Goal: Task Accomplishment & Management: Manage account settings

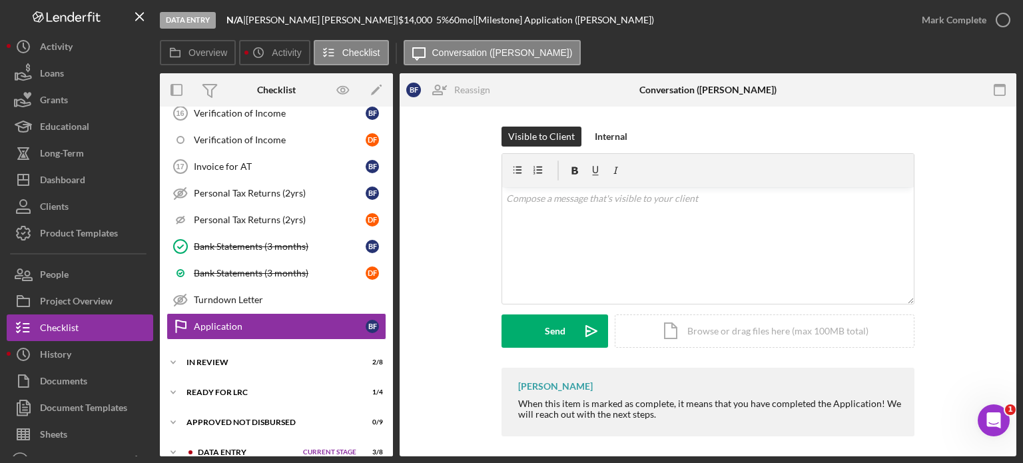
scroll to position [795, 0]
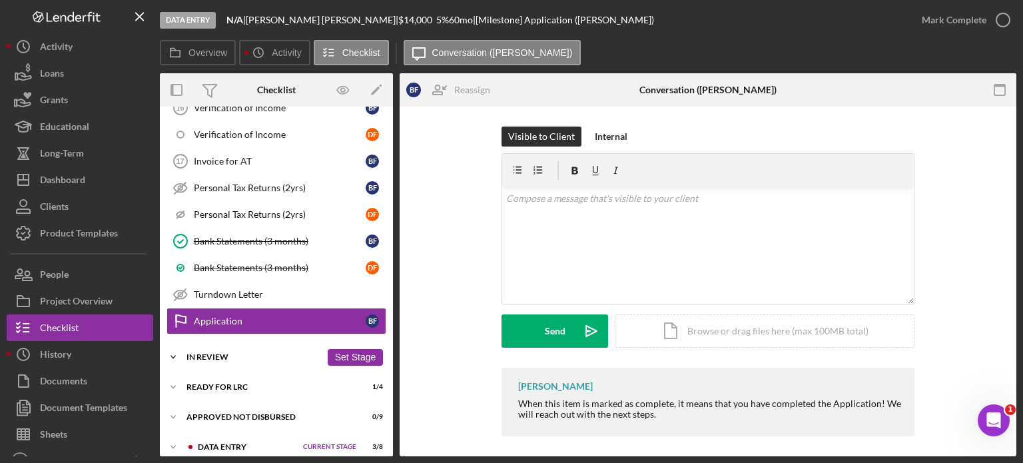
click at [221, 353] on div "In Review" at bounding box center [254, 357] width 135 height 8
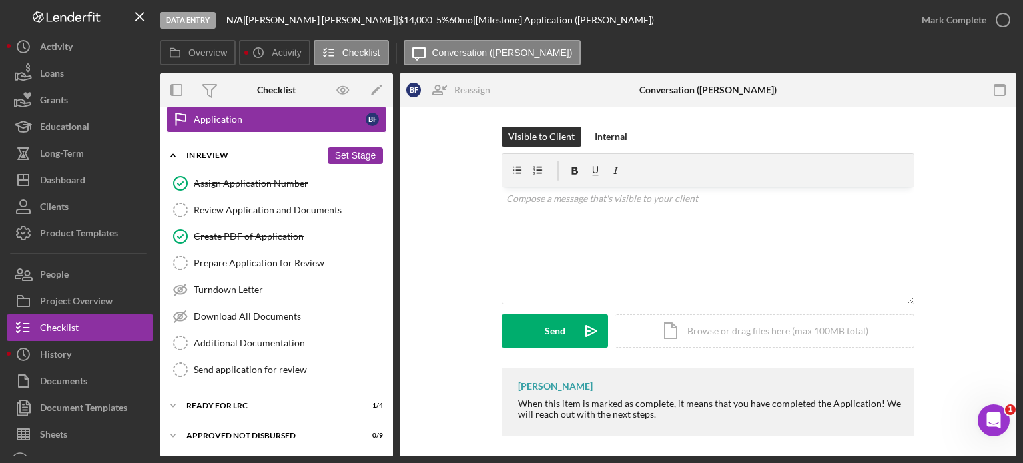
scroll to position [1013, 0]
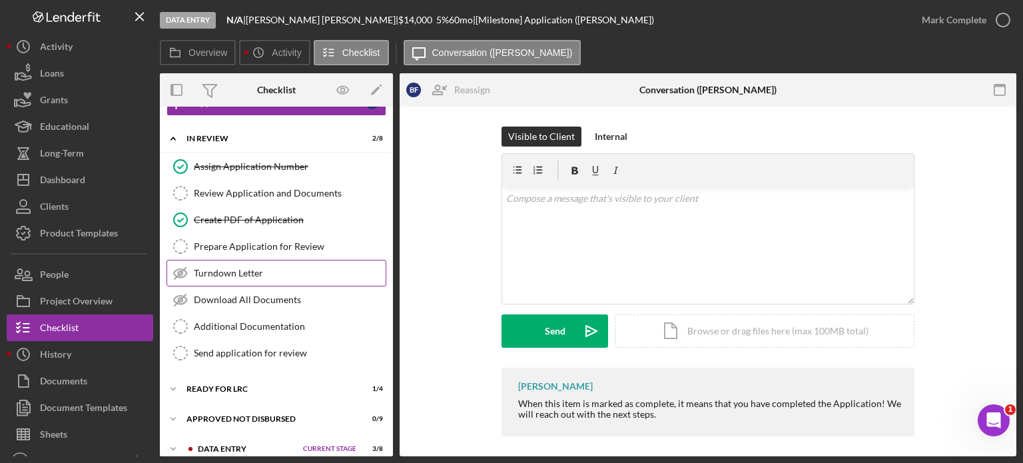
click at [257, 268] on div "Turndown Letter" at bounding box center [290, 273] width 192 height 11
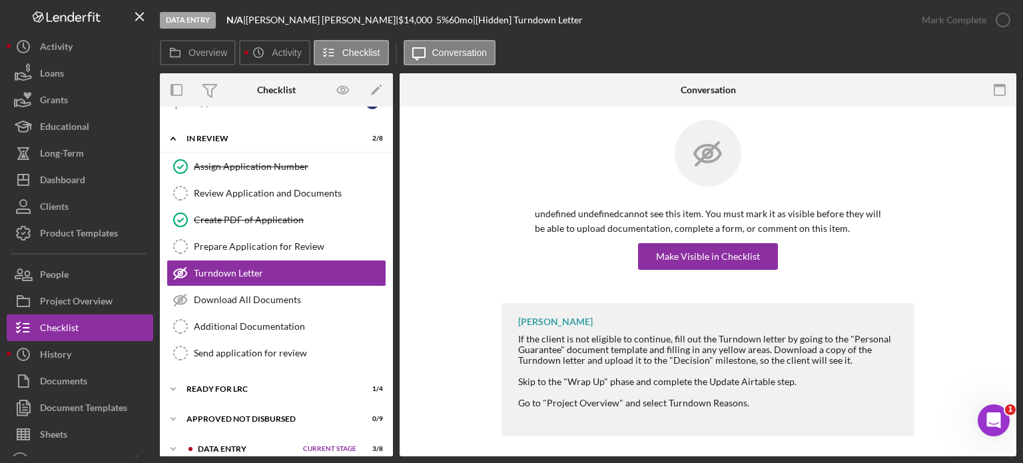
scroll to position [13, 0]
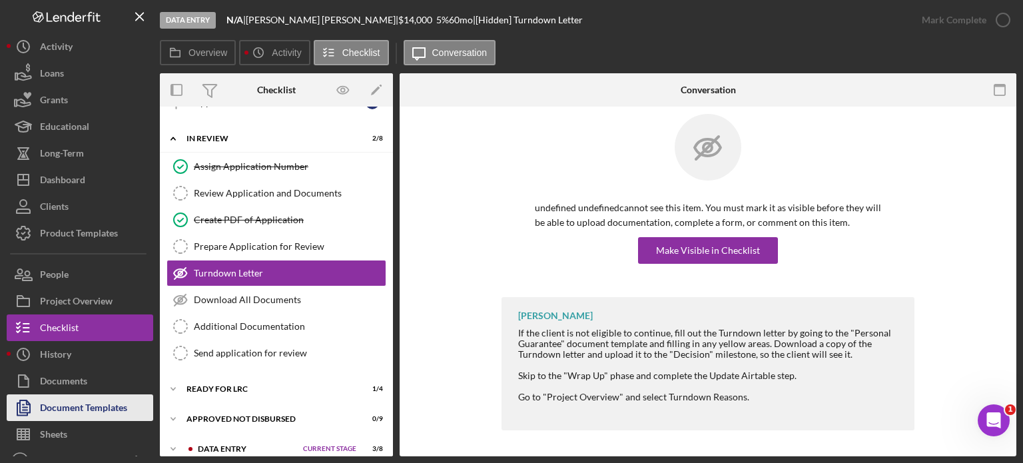
click at [105, 406] on div "Document Templates" at bounding box center [83, 409] width 87 height 30
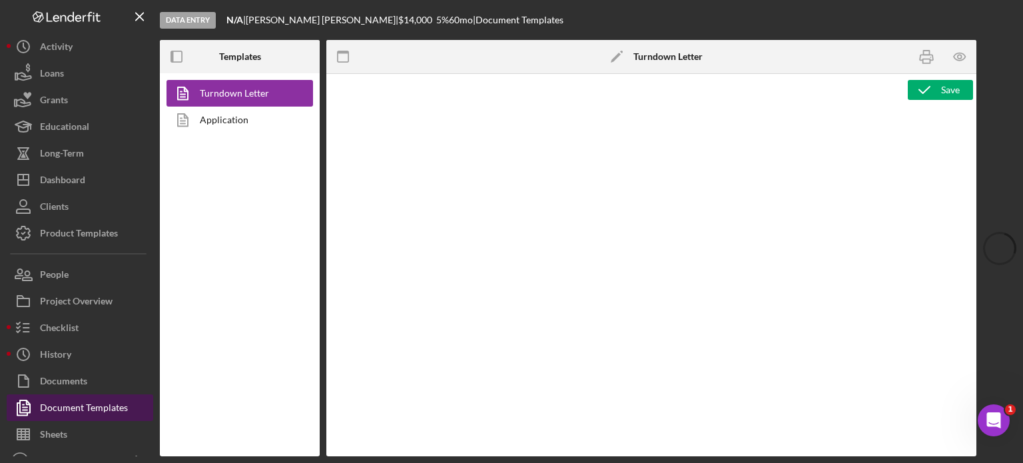
type textarea "<p style="margin: 0in; font-size: 12pt; font-family: Arial, sans-serif;"><br><i…"
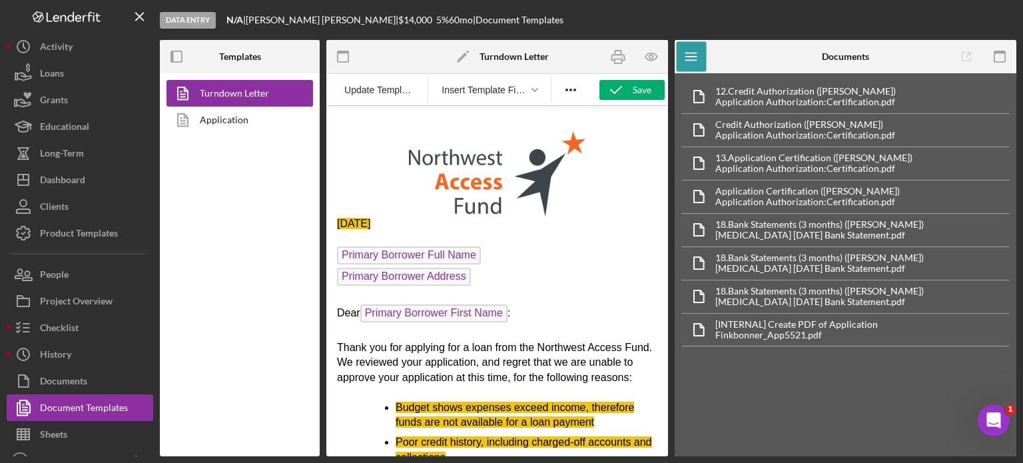
click at [448, 258] on span "Primary Borrower Full Name" at bounding box center [409, 255] width 144 height 18
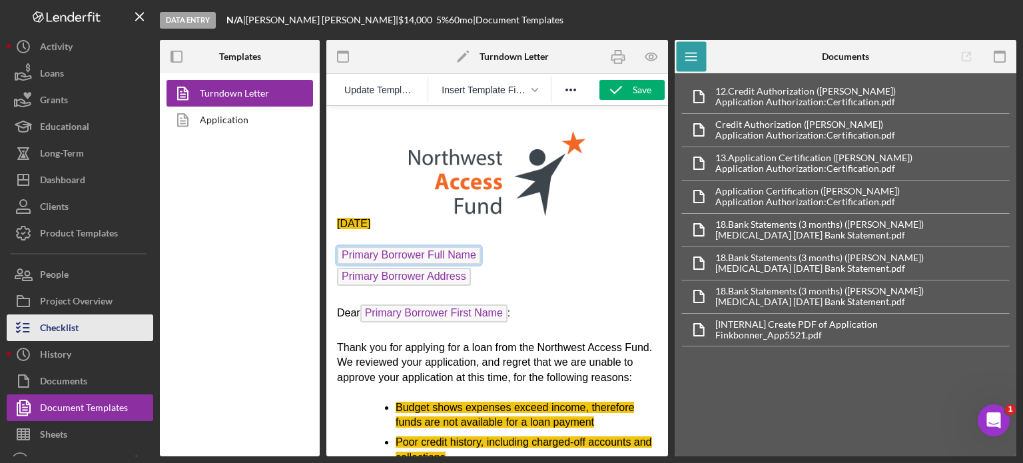
click at [48, 326] on div "Checklist" at bounding box center [59, 329] width 39 height 30
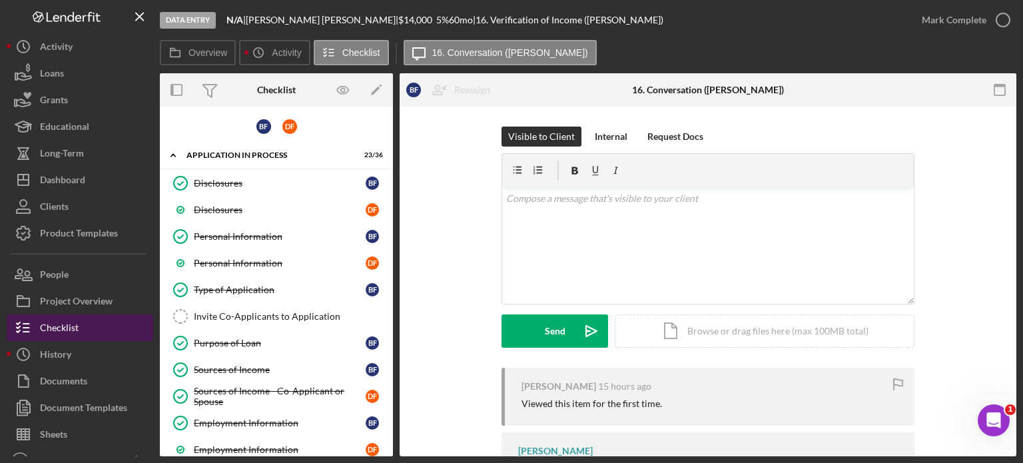
click at [91, 326] on button "Checklist" at bounding box center [80, 327] width 147 height 27
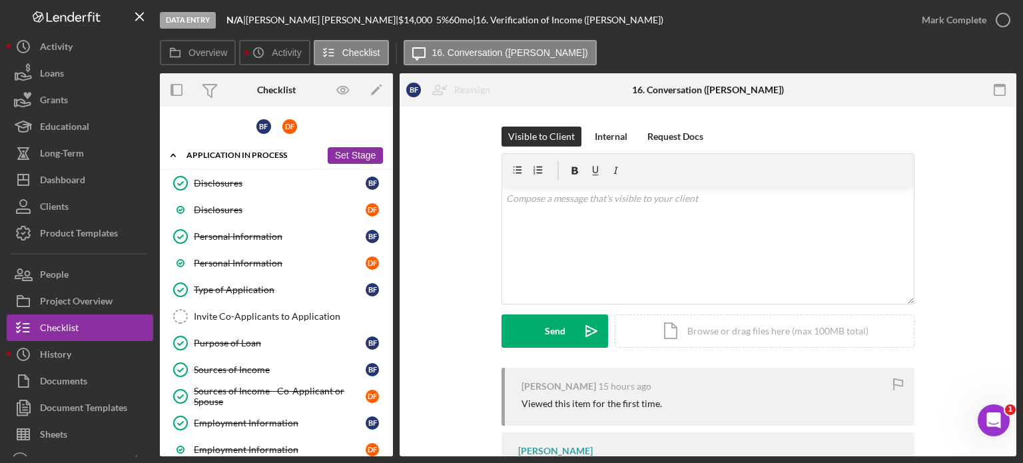
click at [244, 153] on div "Application In Process" at bounding box center [254, 155] width 135 height 8
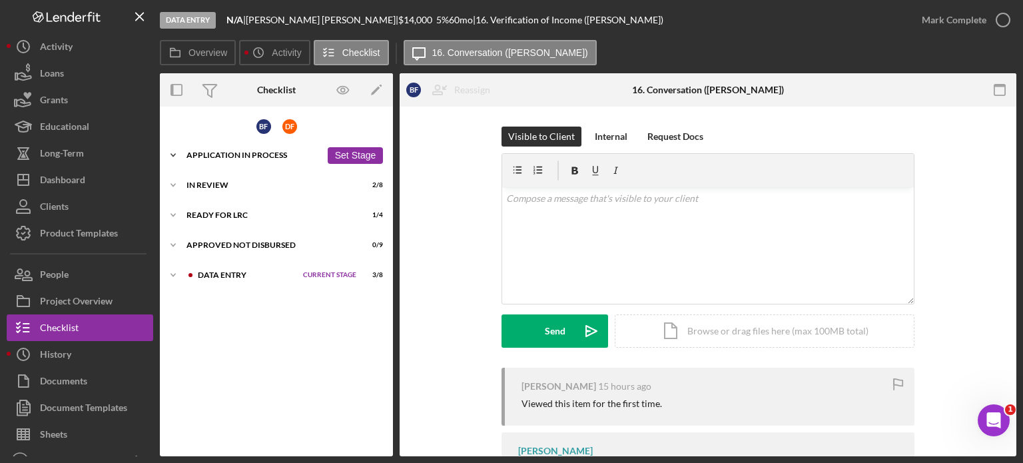
click at [244, 153] on div "Application In Process" at bounding box center [254, 155] width 135 height 8
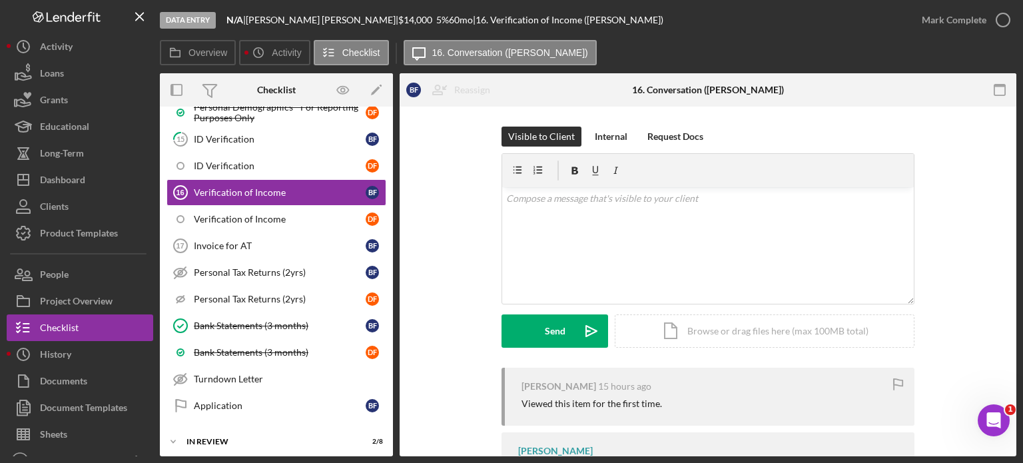
scroll to position [795, 0]
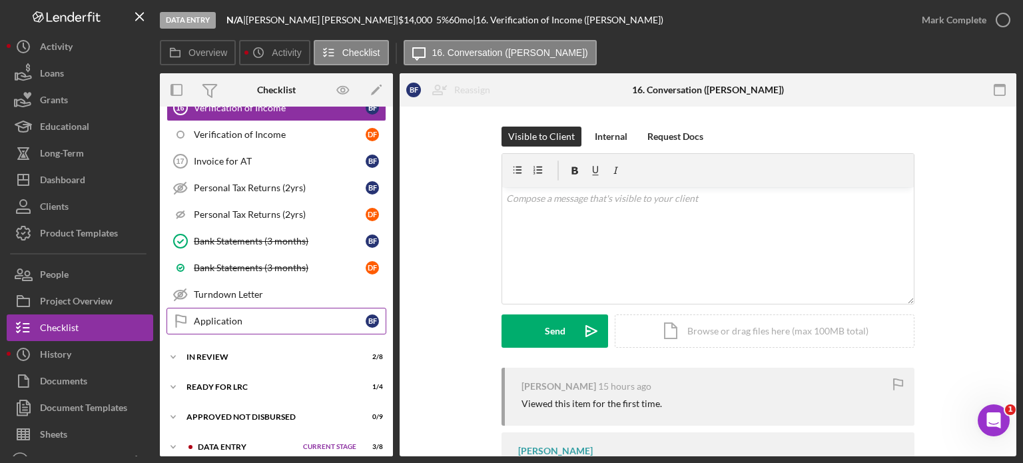
click at [181, 310] on icon "Application" at bounding box center [180, 320] width 33 height 33
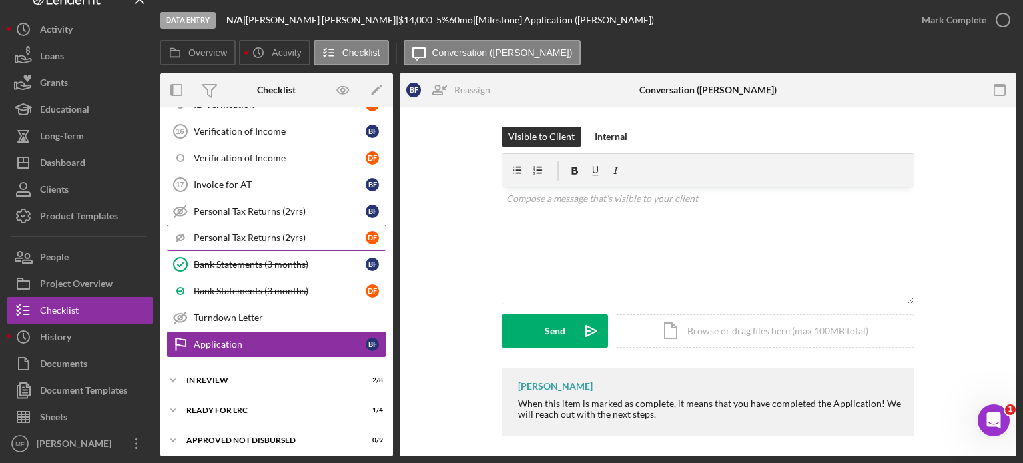
scroll to position [795, 0]
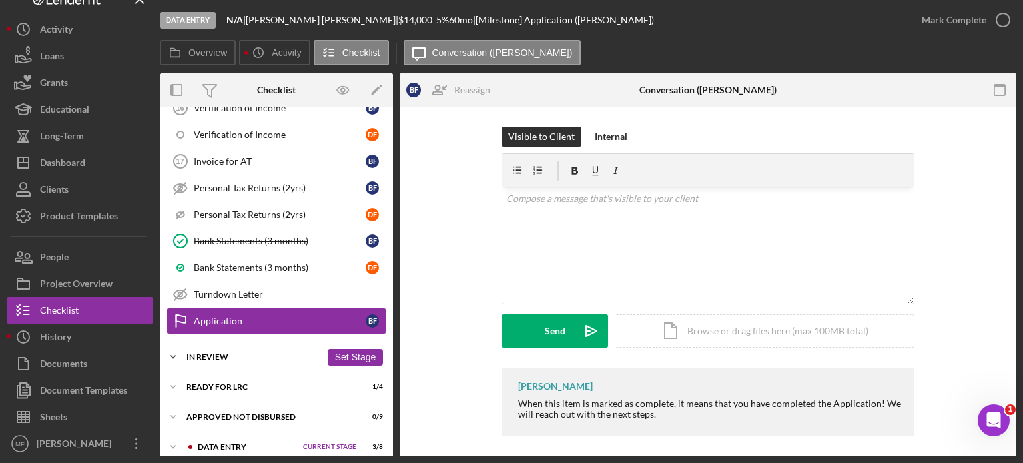
click at [209, 353] on div "In Review" at bounding box center [254, 357] width 135 height 8
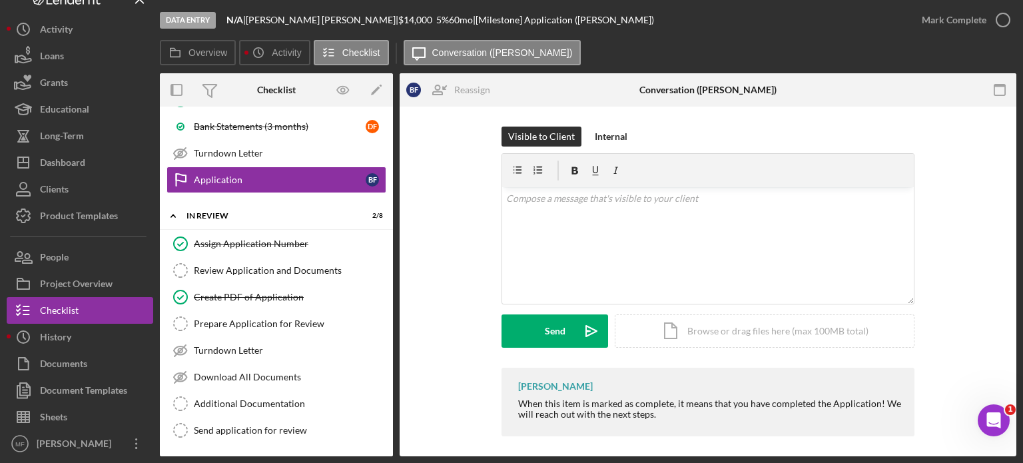
scroll to position [880, 0]
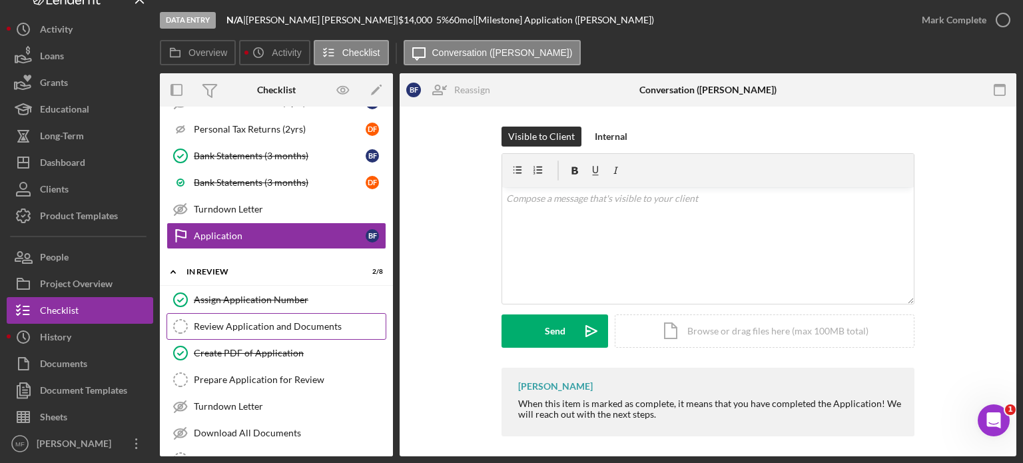
click at [248, 321] on div "Review Application and Documents" at bounding box center [290, 326] width 192 height 11
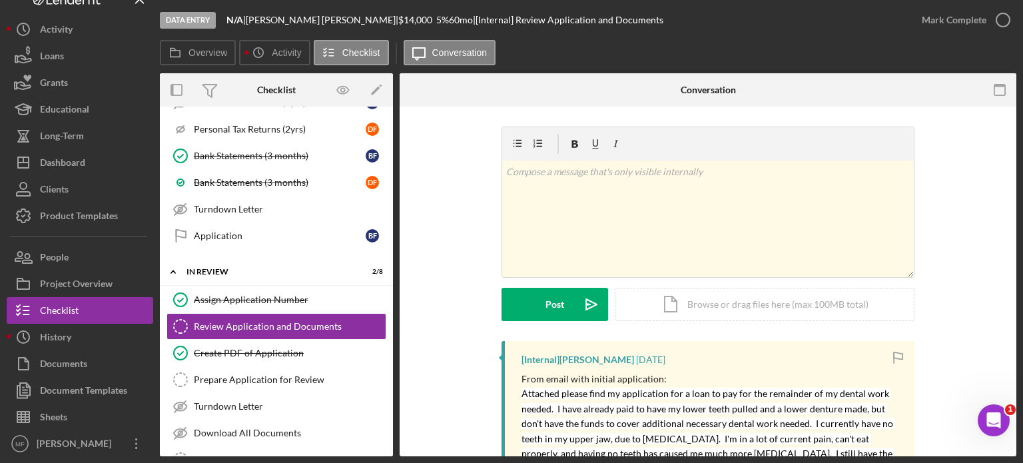
drag, startPoint x: 447, startPoint y: 231, endPoint x: 434, endPoint y: 230, distance: 13.4
click at [447, 231] on div "v Color teal Color pink Remove color Add row above Add row below Add column bef…" at bounding box center [708, 234] width 577 height 215
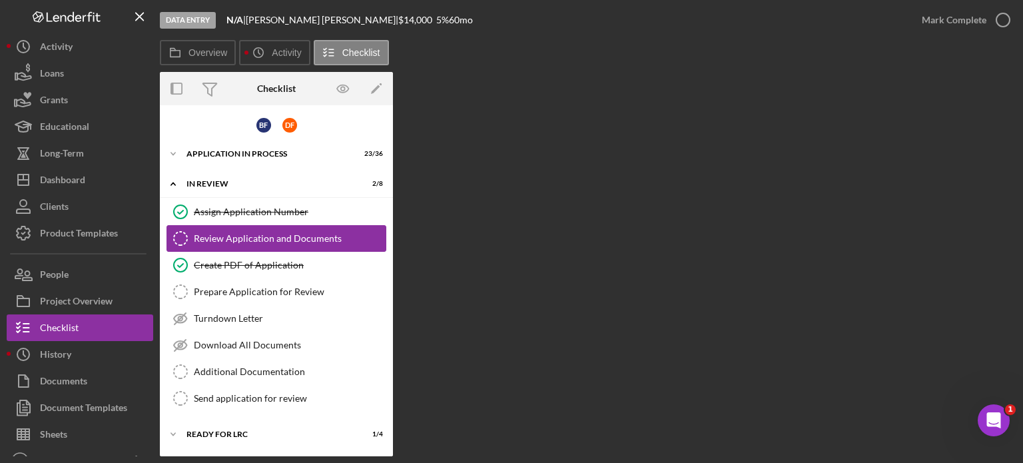
click at [273, 234] on div "Review Application and Documents" at bounding box center [290, 238] width 192 height 11
click at [306, 237] on div "Review Application and Documents" at bounding box center [290, 238] width 192 height 11
click at [283, 241] on div "Review Application and Documents" at bounding box center [290, 238] width 192 height 11
click at [1002, 17] on icon "button" at bounding box center [1003, 19] width 33 height 33
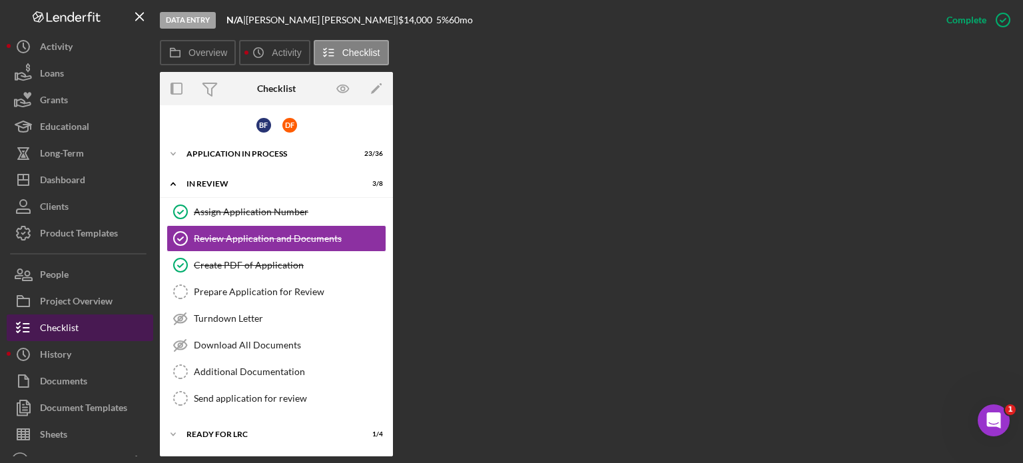
click at [72, 327] on div "Checklist" at bounding box center [59, 329] width 39 height 30
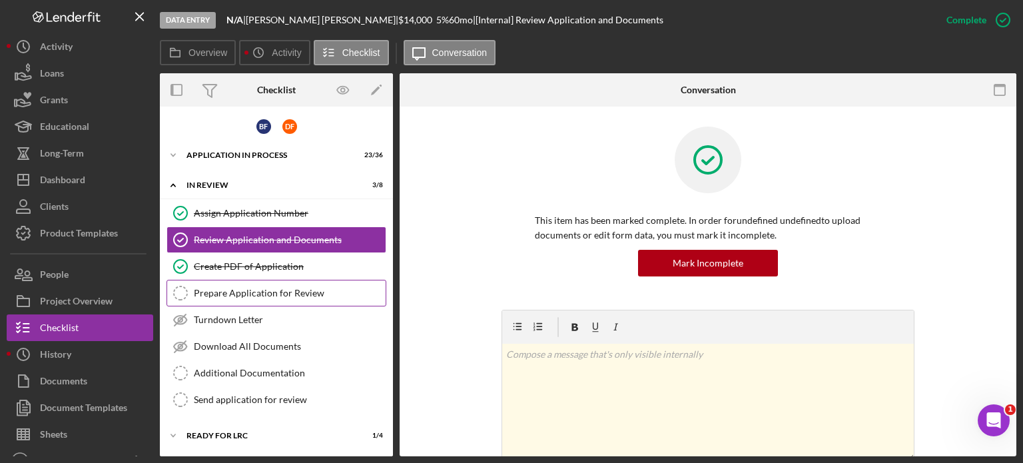
click at [285, 294] on div "Prepare Application for Review" at bounding box center [290, 293] width 192 height 11
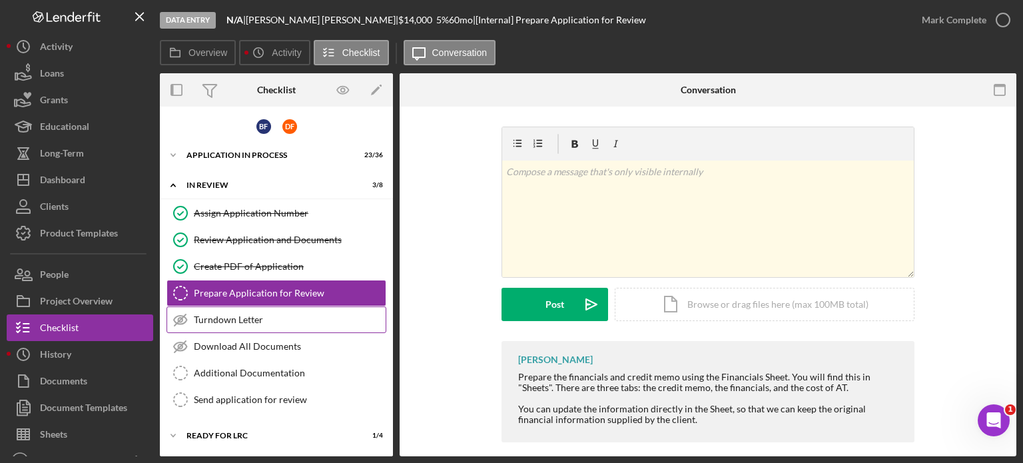
click at [221, 318] on div "Turndown Letter" at bounding box center [290, 319] width 192 height 11
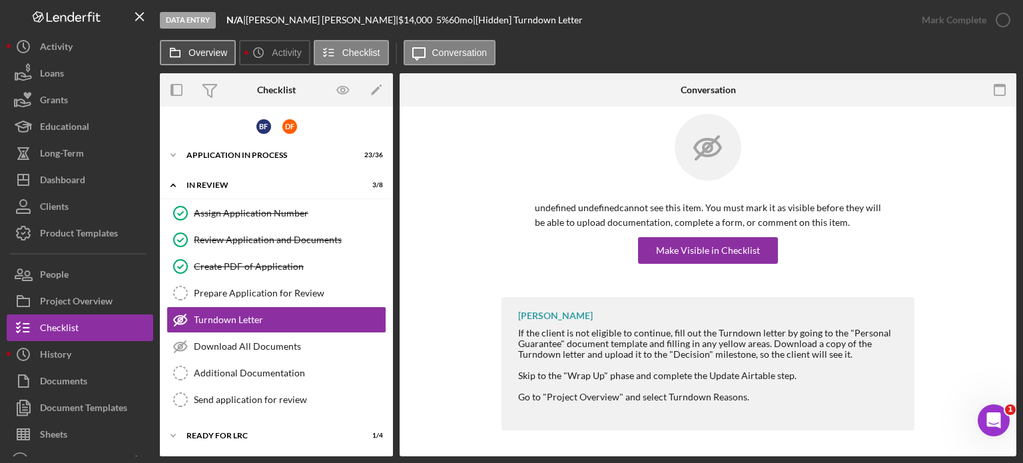
click at [203, 52] on label "Overview" at bounding box center [208, 52] width 39 height 11
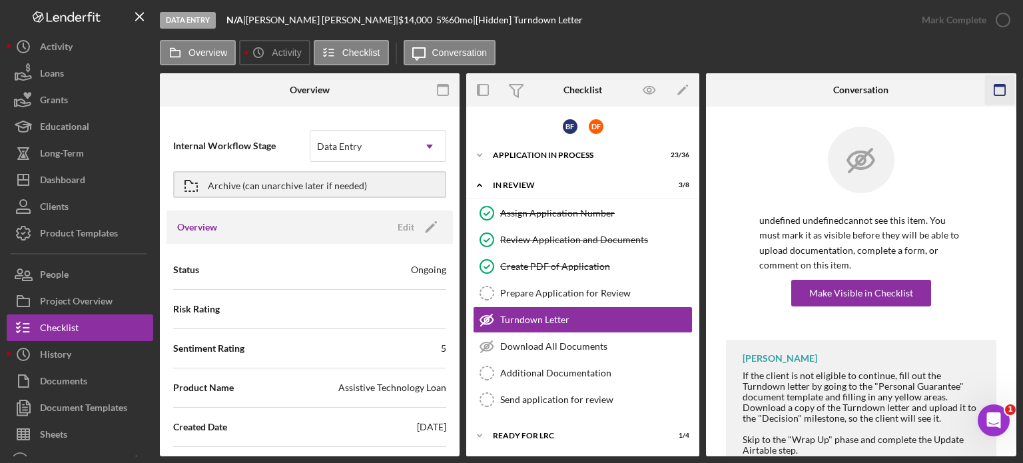
click at [1000, 87] on rect "button" at bounding box center [1000, 86] width 11 height 3
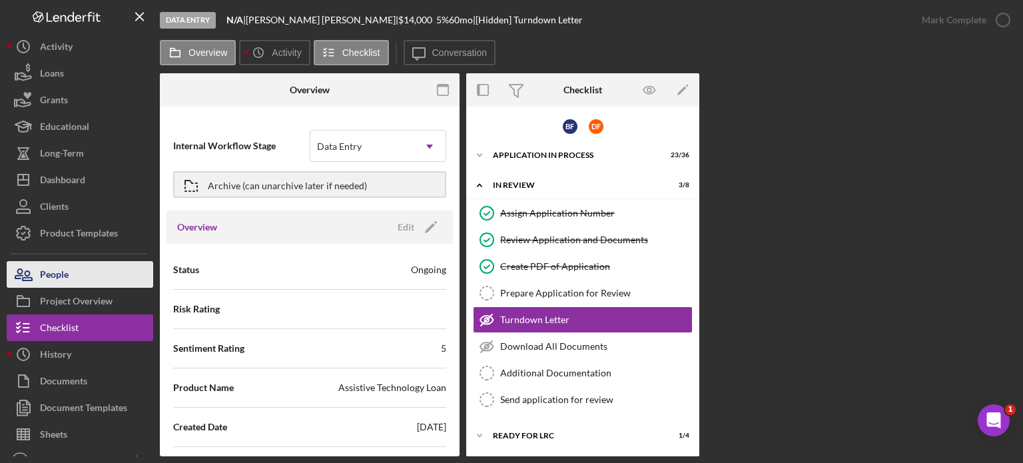
click at [56, 279] on div "People" at bounding box center [54, 276] width 29 height 30
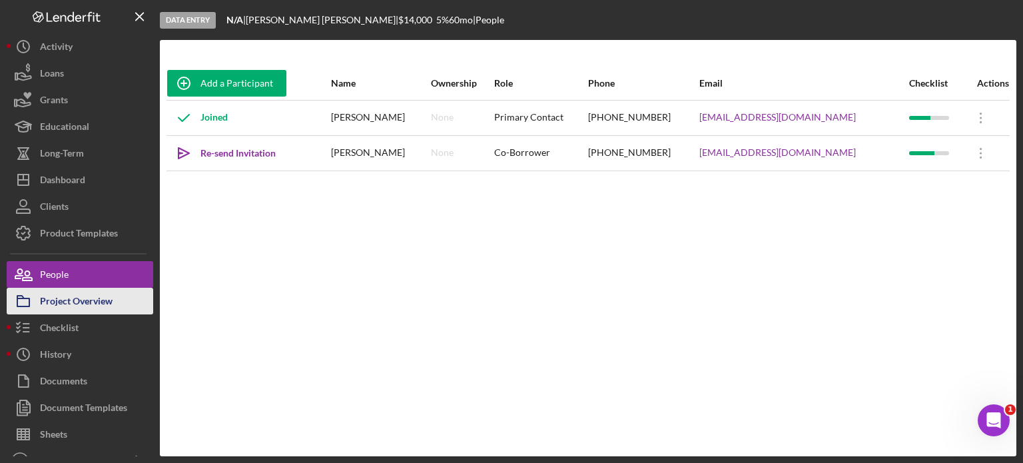
click at [117, 300] on button "Project Overview" at bounding box center [80, 301] width 147 height 27
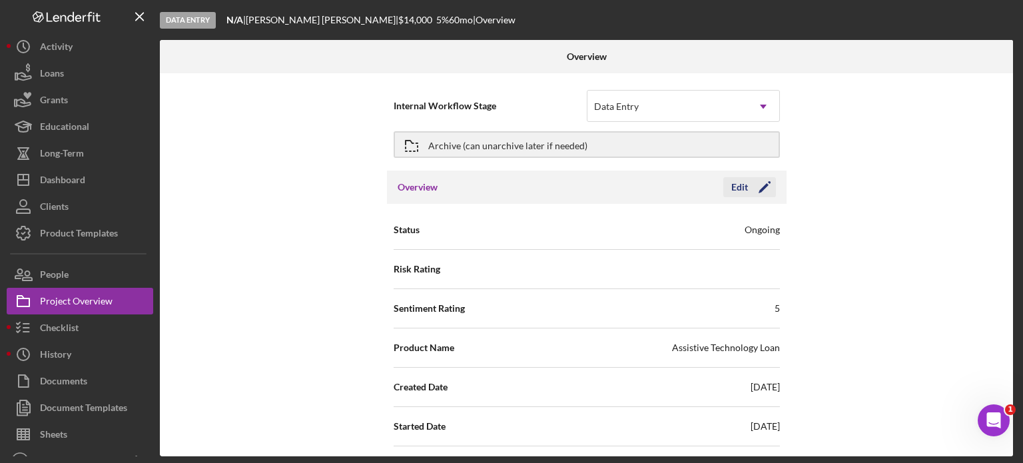
click at [737, 186] on div "Edit" at bounding box center [739, 187] width 17 height 20
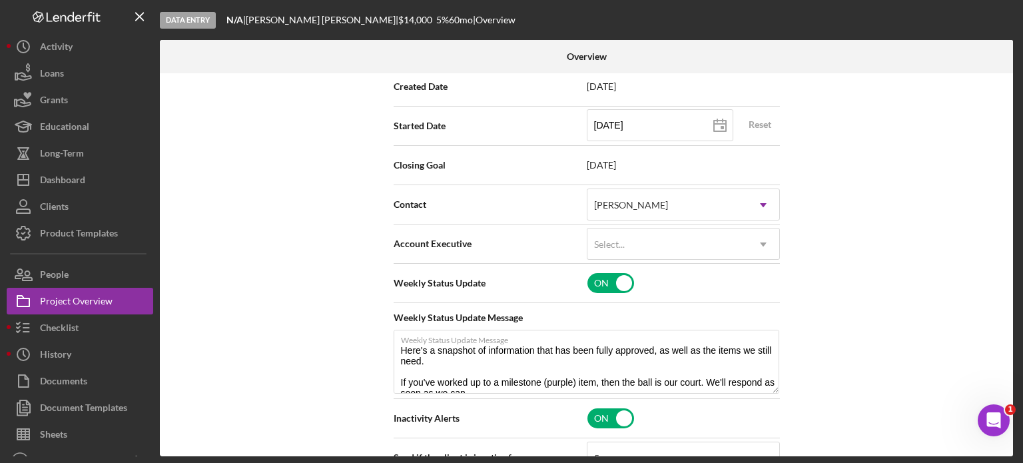
scroll to position [333, 0]
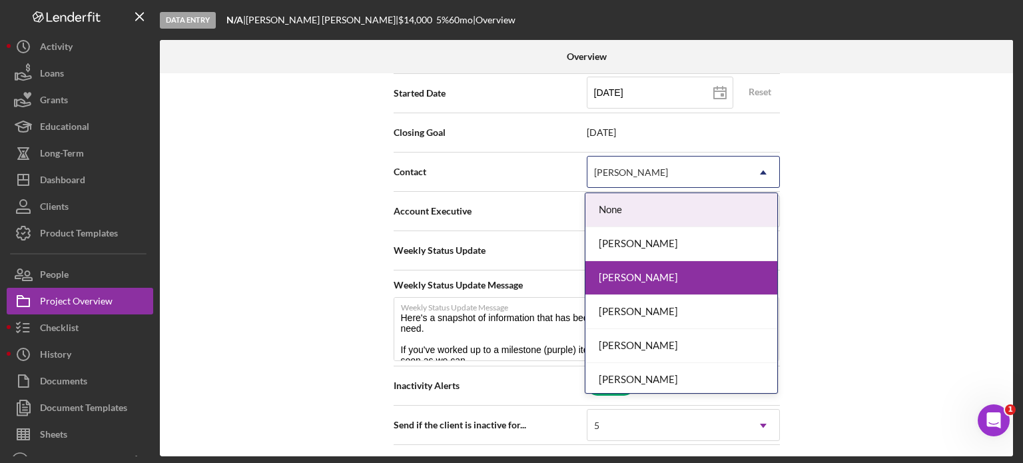
click at [760, 162] on icon "Icon/Dropdown Arrow" at bounding box center [763, 173] width 32 height 32
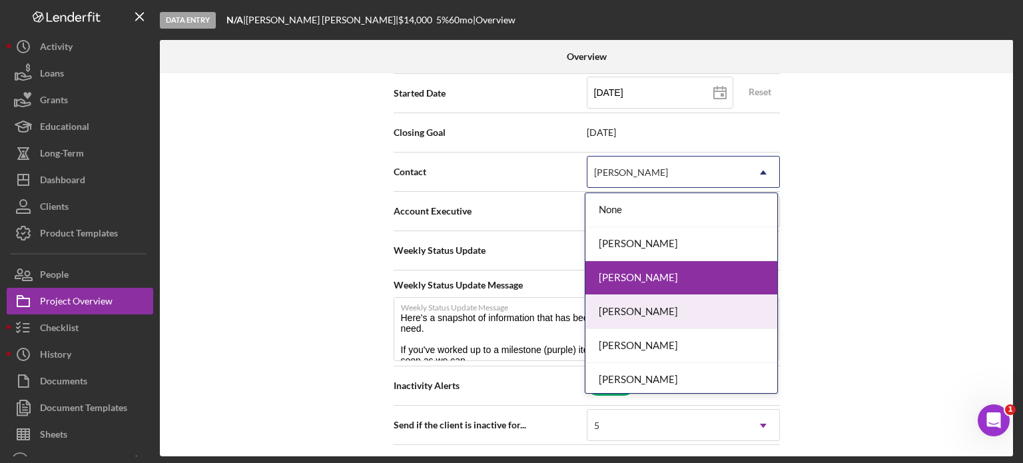
click at [646, 310] on div "[PERSON_NAME]" at bounding box center [682, 312] width 192 height 34
type textarea "Here's a snapshot of information that has been fully approved, as well as the i…"
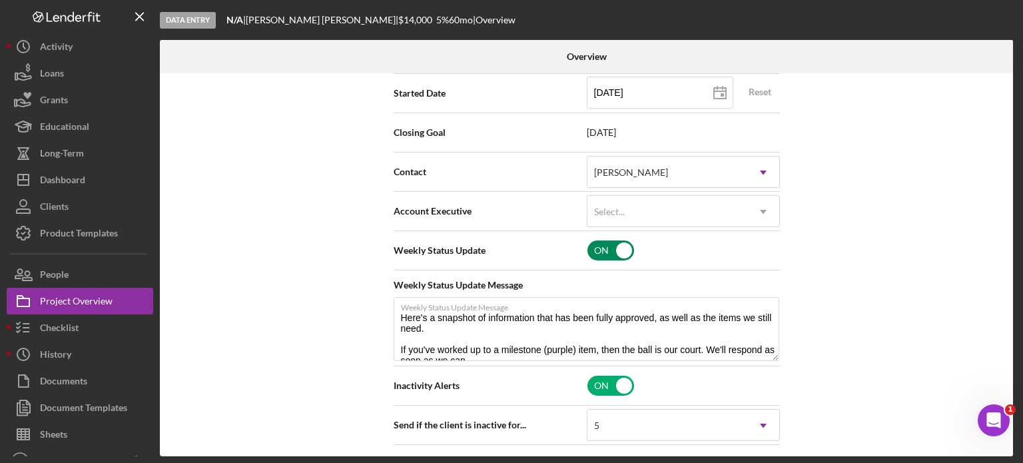
click at [618, 250] on input "checkbox" at bounding box center [611, 250] width 47 height 20
checkbox input "false"
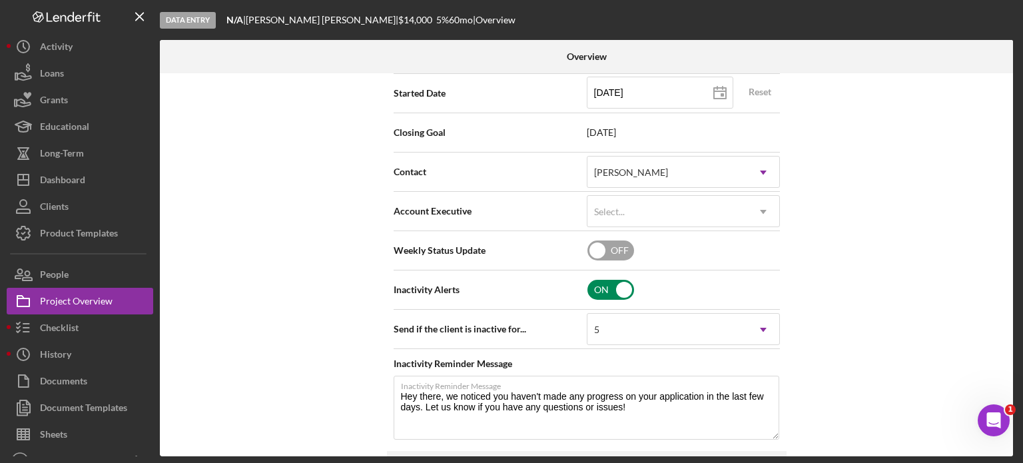
click at [618, 293] on input "checkbox" at bounding box center [611, 290] width 47 height 20
checkbox input "false"
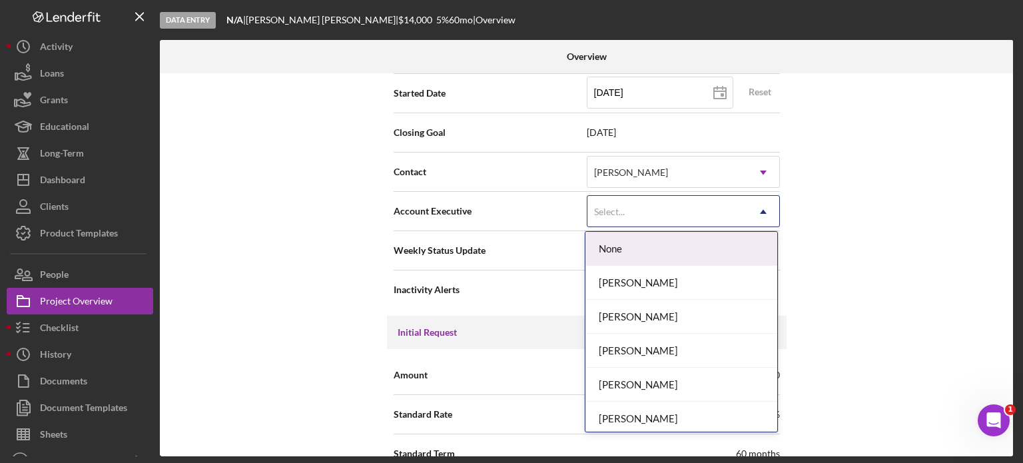
click at [755, 209] on icon "Icon/Dropdown Arrow" at bounding box center [763, 212] width 32 height 32
click at [735, 255] on div "None" at bounding box center [682, 249] width 192 height 34
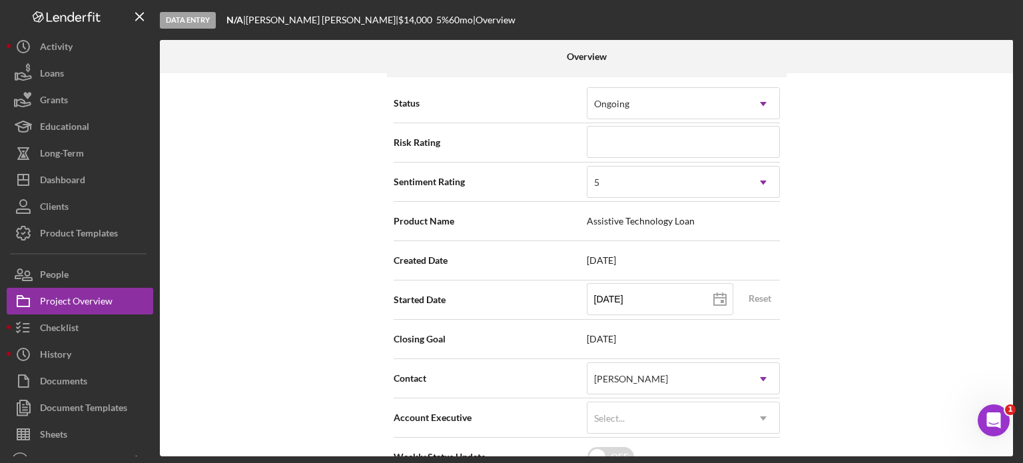
scroll to position [0, 0]
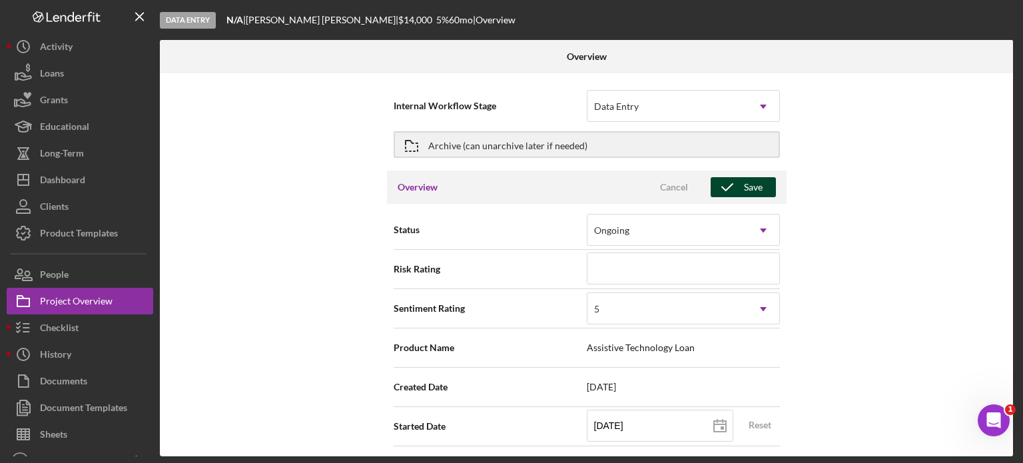
click at [735, 190] on icon "button" at bounding box center [727, 187] width 33 height 33
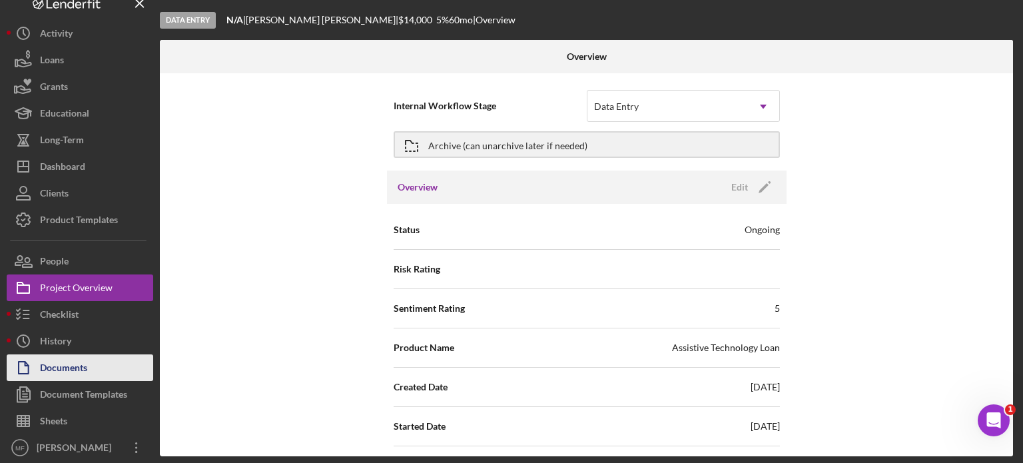
scroll to position [17, 0]
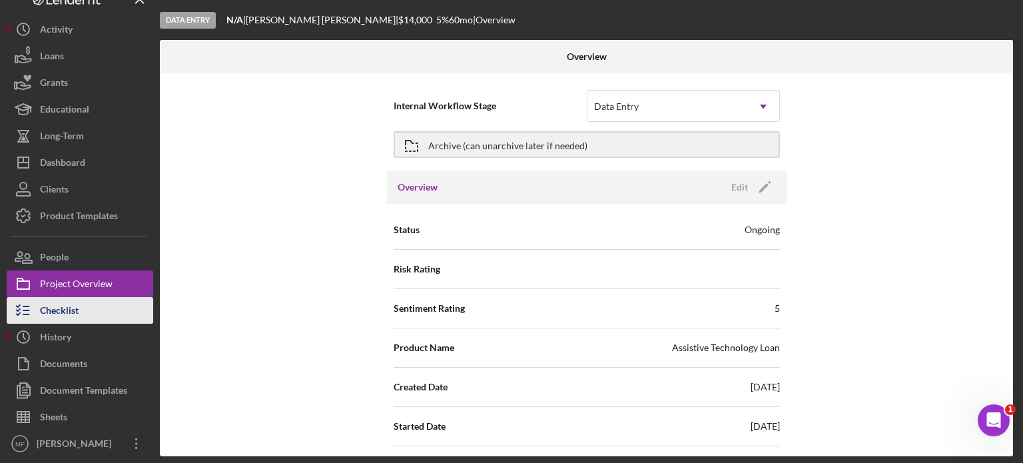
click at [85, 308] on button "Checklist" at bounding box center [80, 310] width 147 height 27
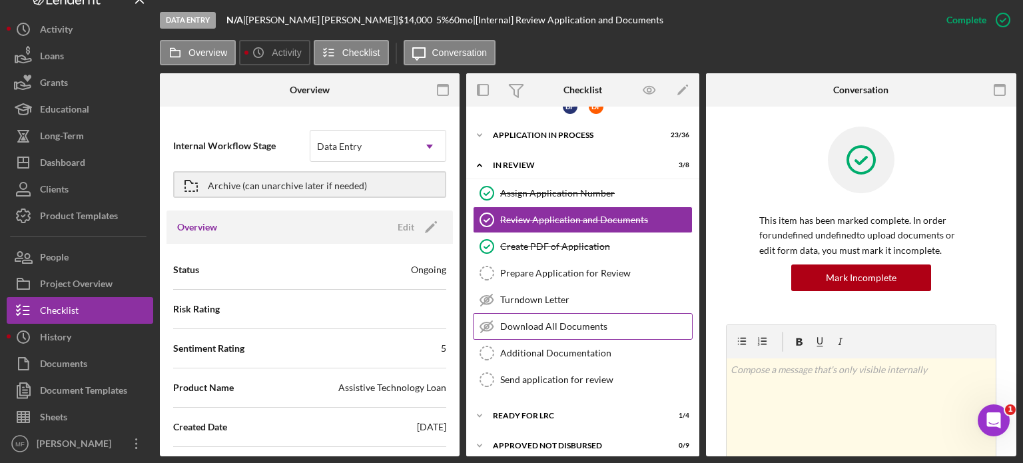
scroll to position [56, 0]
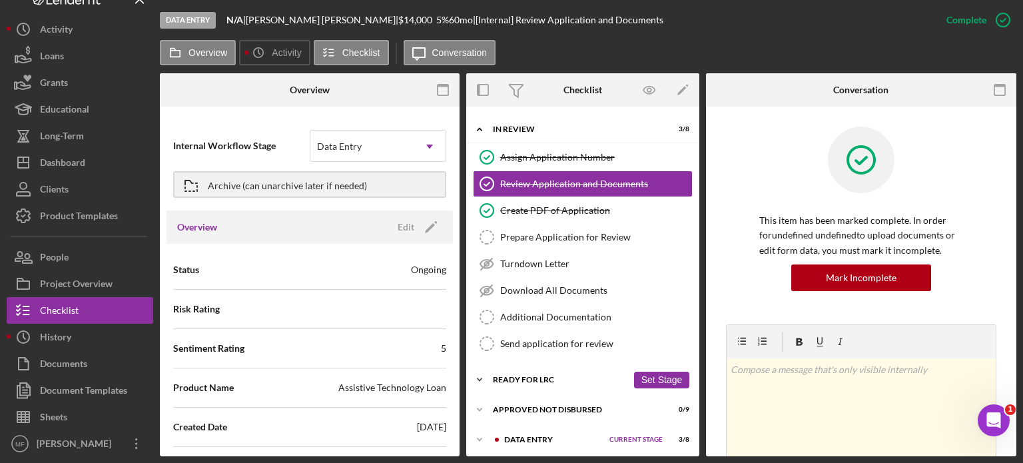
click at [540, 376] on div "Ready for LRC" at bounding box center [560, 380] width 135 height 8
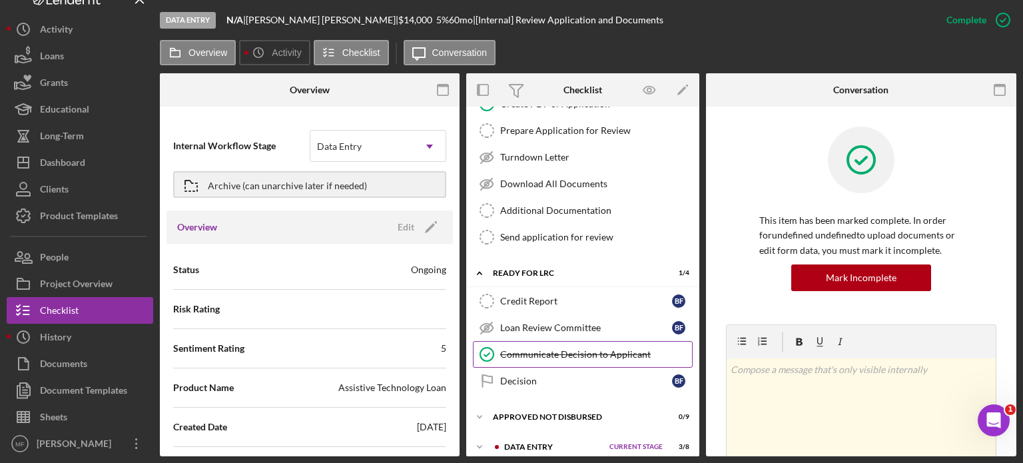
scroll to position [169, 0]
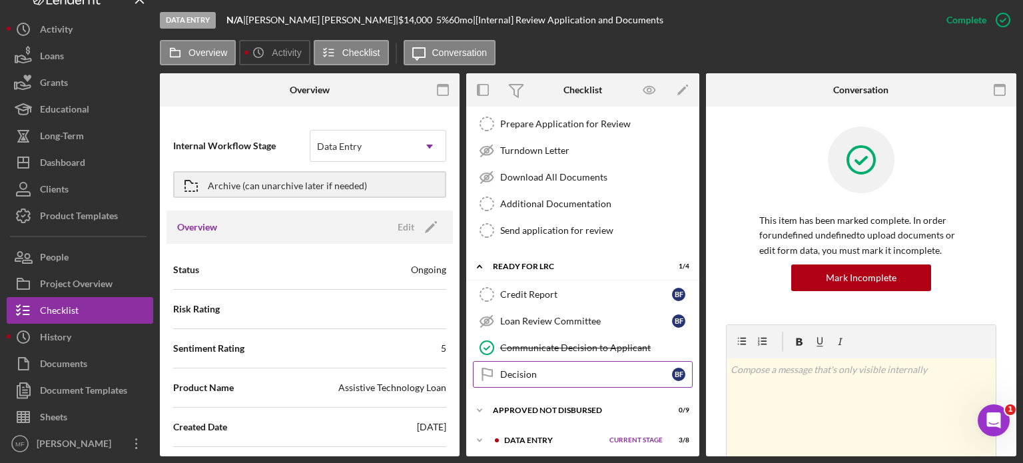
click at [530, 372] on div "Decision" at bounding box center [586, 374] width 172 height 11
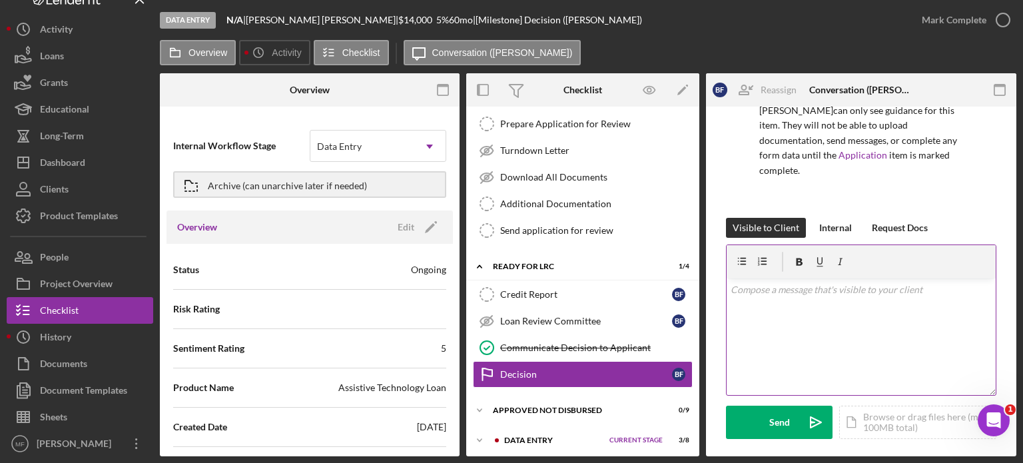
scroll to position [133, 0]
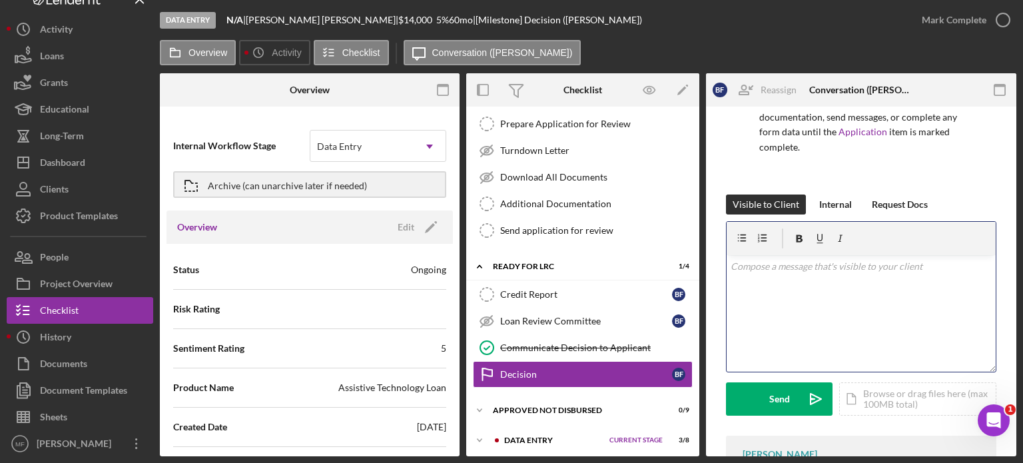
click at [790, 272] on p at bounding box center [862, 266] width 262 height 15
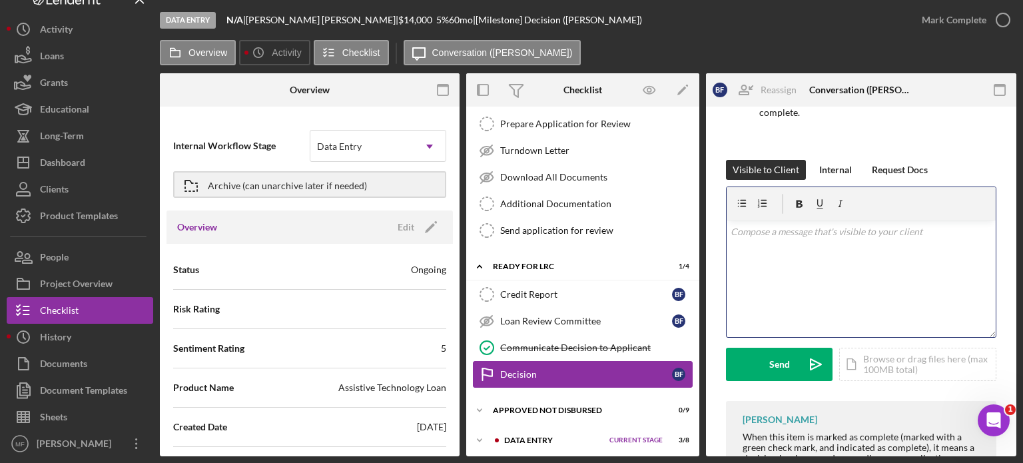
scroll to position [200, 0]
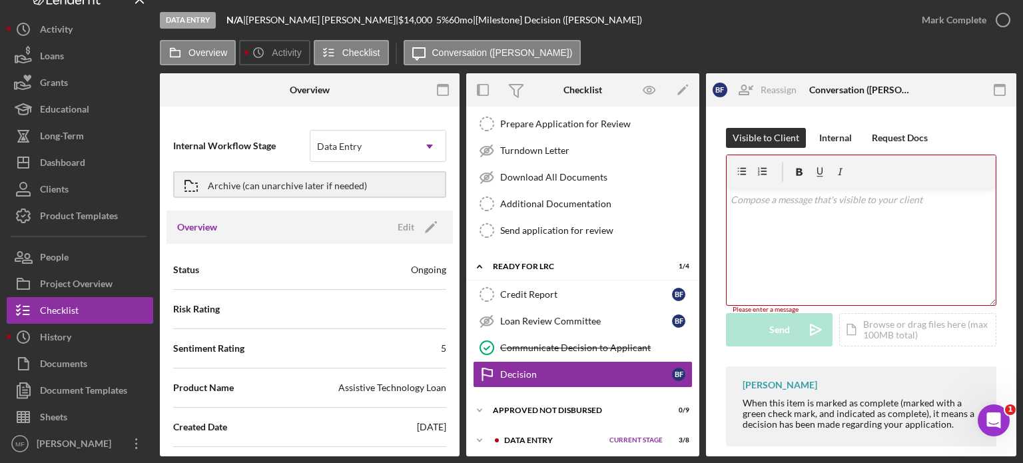
click at [592, 41] on div "Overview Icon/History Activity Checklist Icon/Message Conversation ([PERSON_NAM…" at bounding box center [588, 53] width 857 height 27
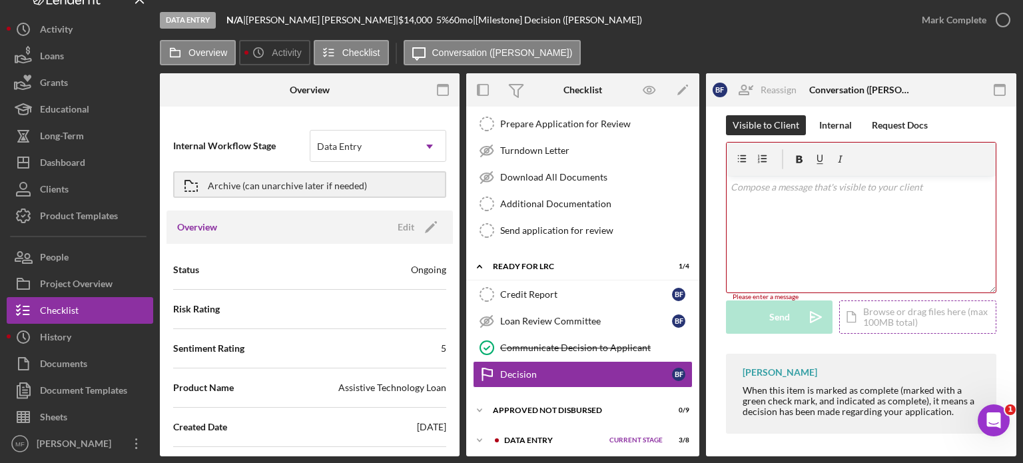
scroll to position [216, 0]
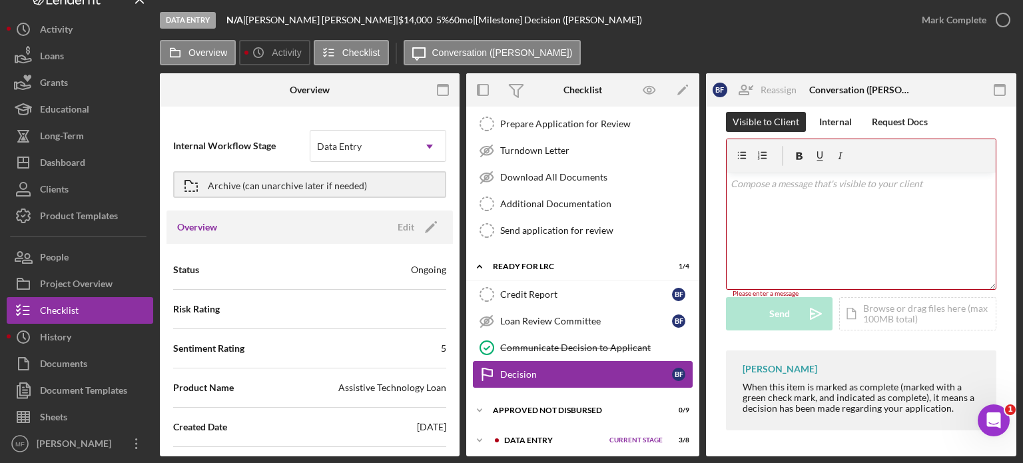
click at [486, 367] on icon "Decision" at bounding box center [486, 374] width 33 height 33
click at [484, 370] on icon "Decision" at bounding box center [486, 374] width 33 height 33
click at [496, 370] on icon "Decision" at bounding box center [486, 374] width 33 height 33
click at [538, 391] on div "B F D F Icon/Expander Application In Process 23 / 36 Set Stage Icon/Expander In…" at bounding box center [582, 199] width 233 height 510
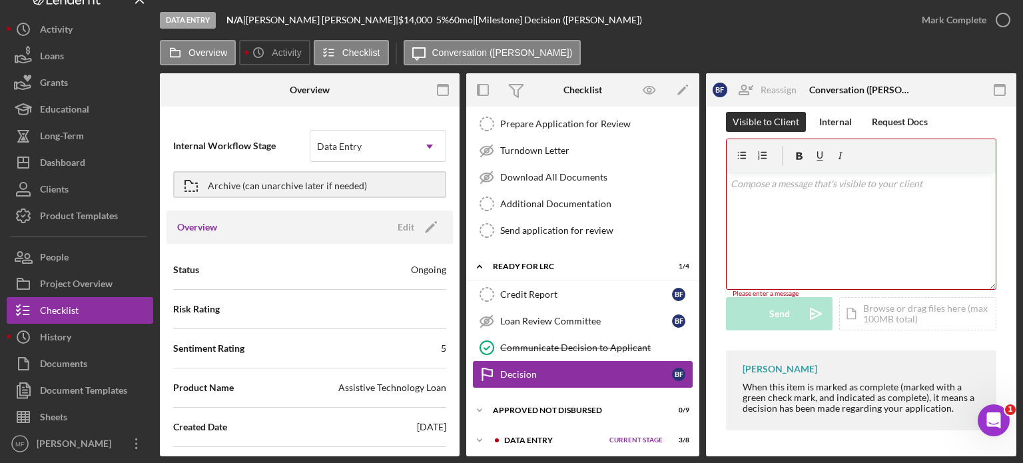
click at [483, 368] on icon at bounding box center [487, 372] width 9 height 8
click at [1003, 17] on icon "button" at bounding box center [1003, 19] width 33 height 33
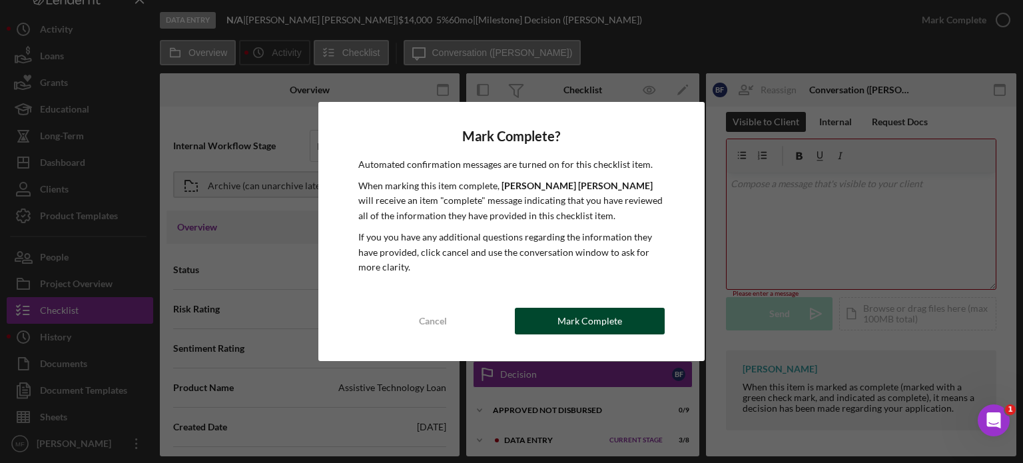
click at [592, 320] on div "Mark Complete" at bounding box center [590, 321] width 65 height 27
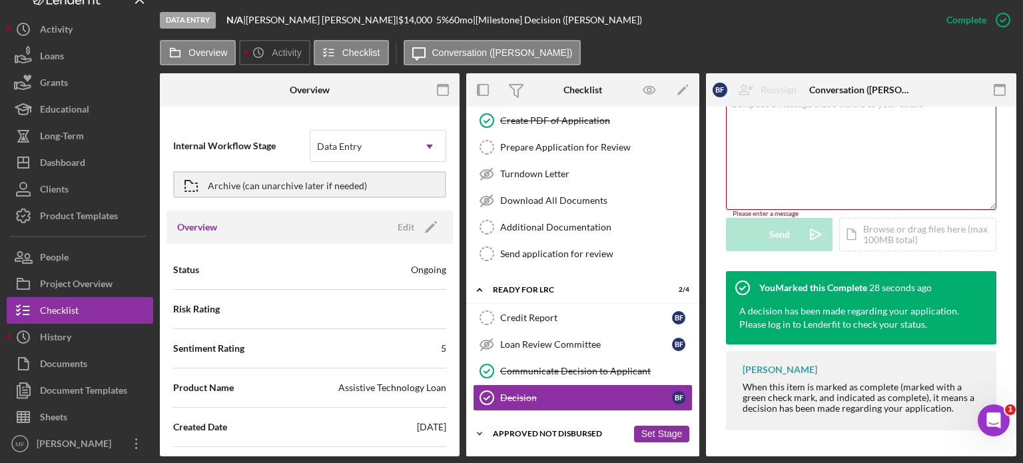
scroll to position [169, 0]
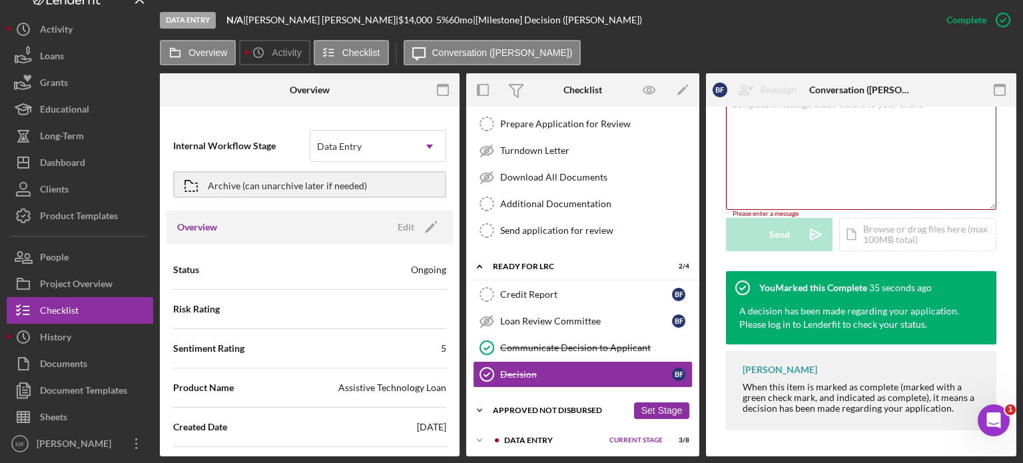
click at [557, 408] on div "Approved Not Disbursed" at bounding box center [560, 410] width 135 height 8
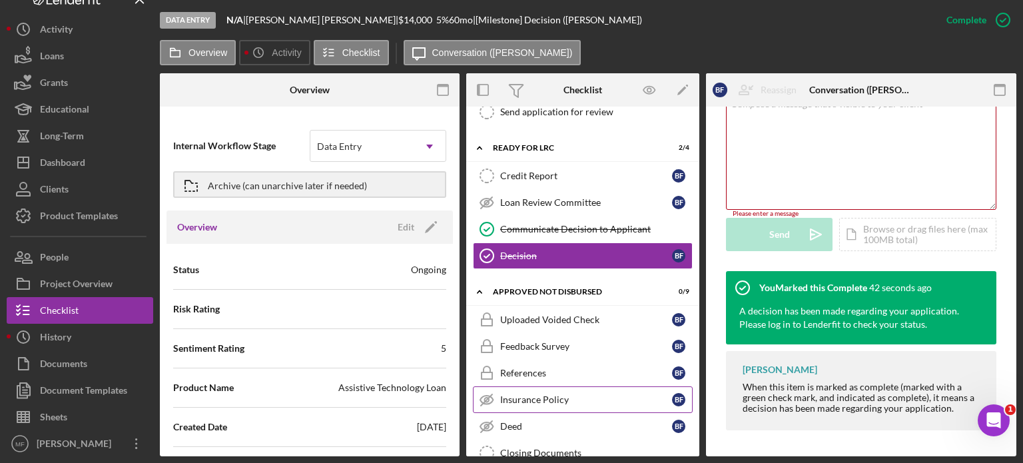
scroll to position [280, 0]
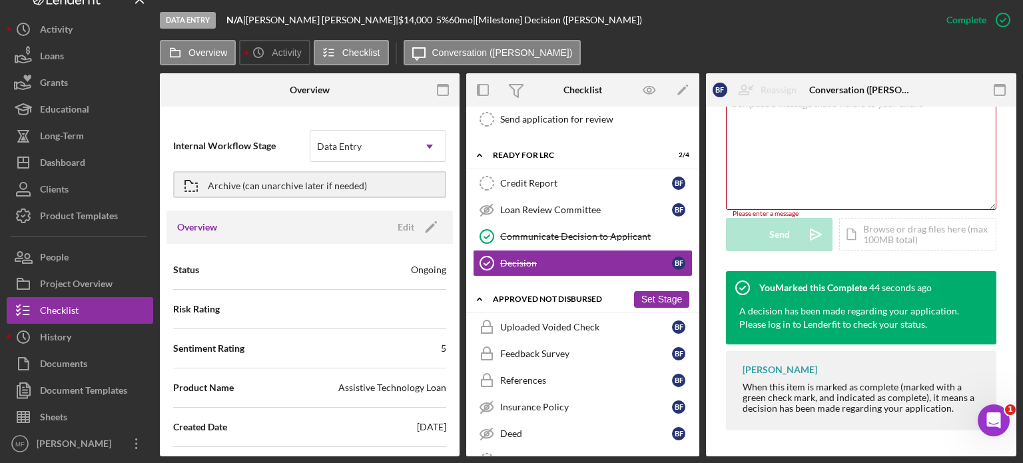
click at [546, 297] on div "Approved Not Disbursed" at bounding box center [560, 299] width 135 height 8
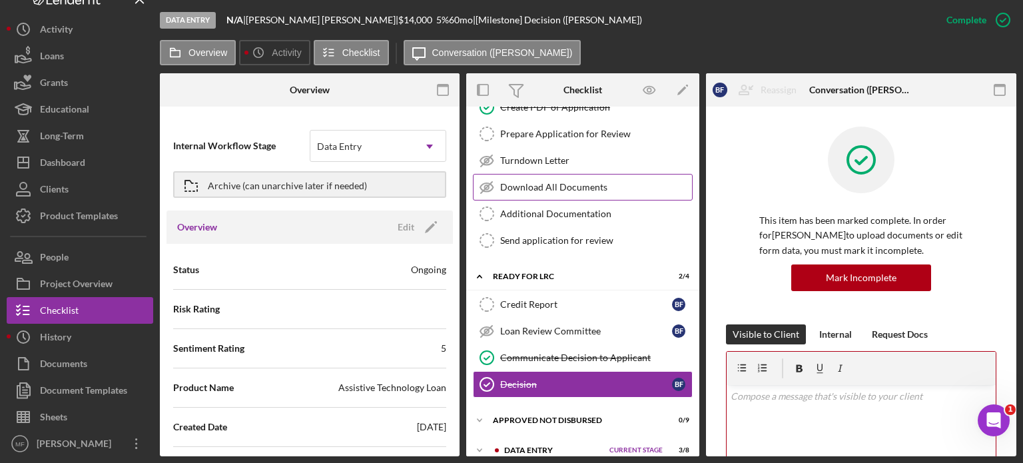
scroll to position [169, 0]
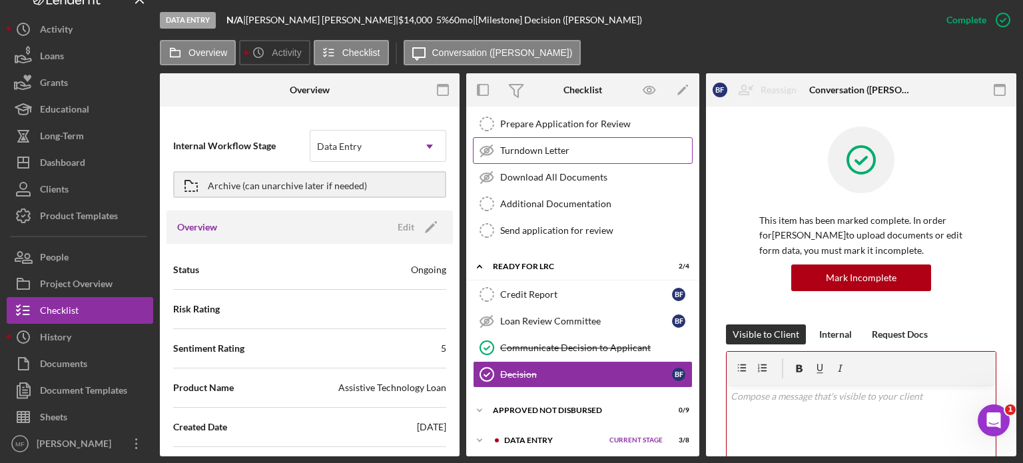
click at [534, 146] on div "Turndown Letter" at bounding box center [596, 150] width 192 height 11
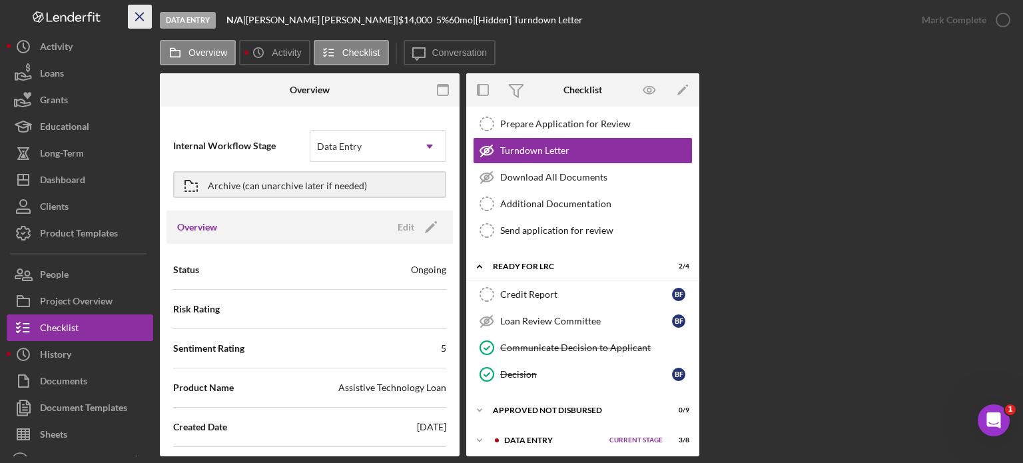
click at [135, 20] on icon "Icon/Menu Close" at bounding box center [140, 17] width 30 height 30
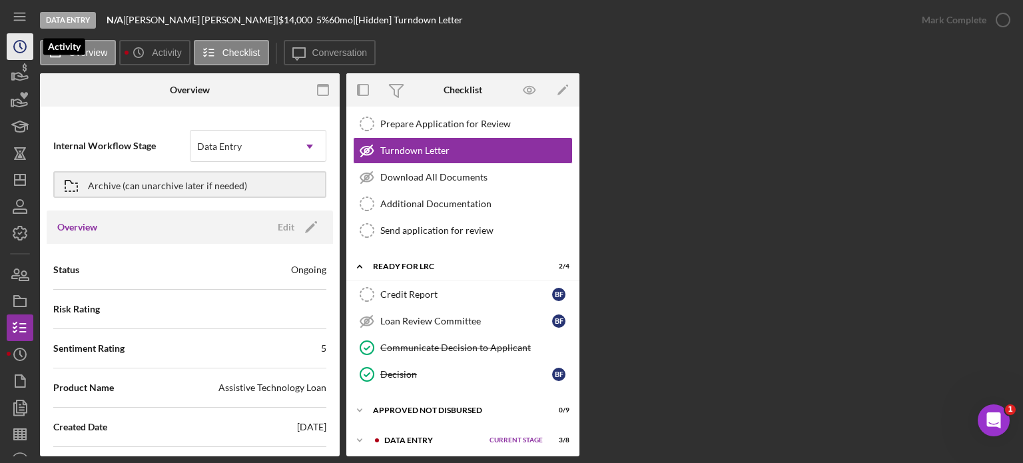
click at [21, 46] on icon "Icon/History" at bounding box center [19, 46] width 33 height 33
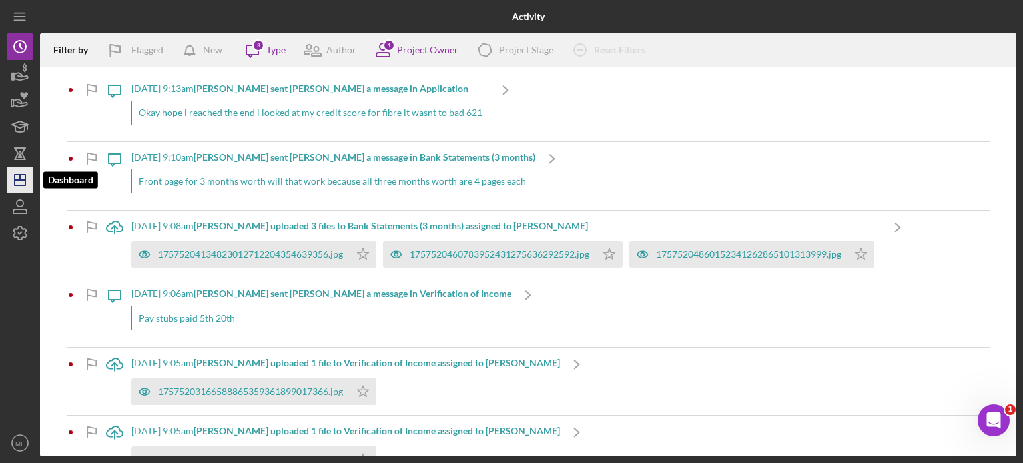
click at [21, 175] on icon "Icon/Dashboard" at bounding box center [19, 179] width 33 height 33
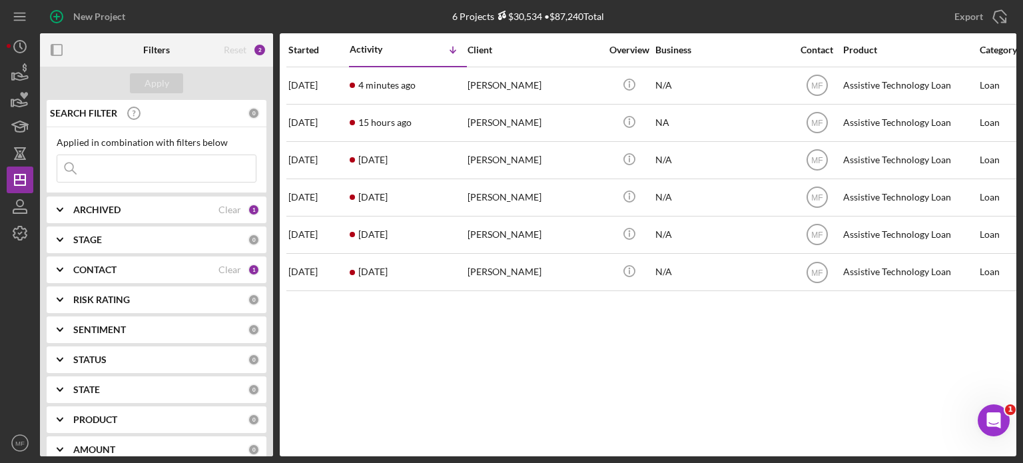
click at [109, 209] on b "ARCHIVED" at bounding box center [96, 210] width 47 height 11
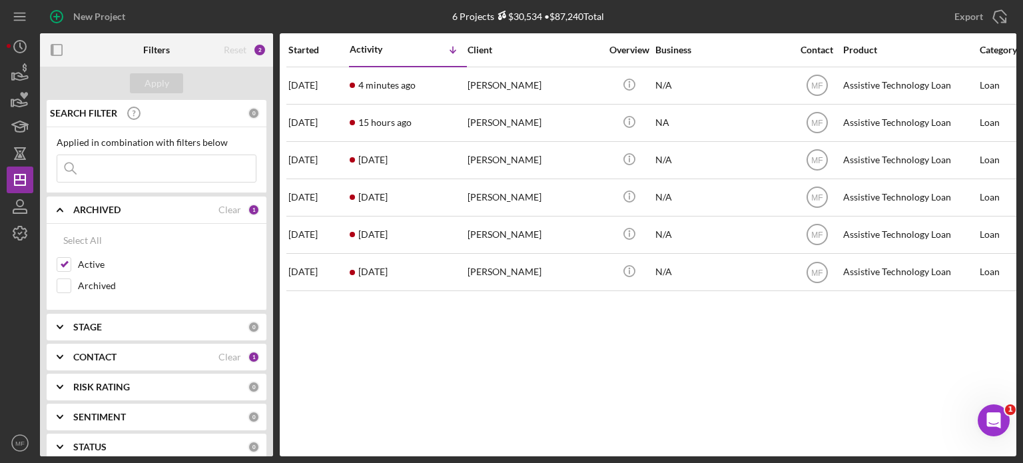
click at [506, 368] on div "Started Activity Icon/Table Sort Arrow Client Overview Business Contact Product…" at bounding box center [648, 244] width 737 height 423
